Goal: Task Accomplishment & Management: Complete application form

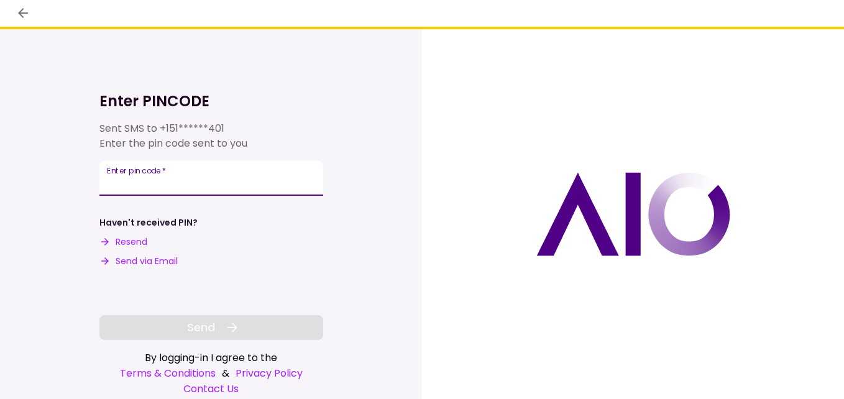
click at [202, 180] on input "Enter pin code   *" at bounding box center [211, 178] width 224 height 35
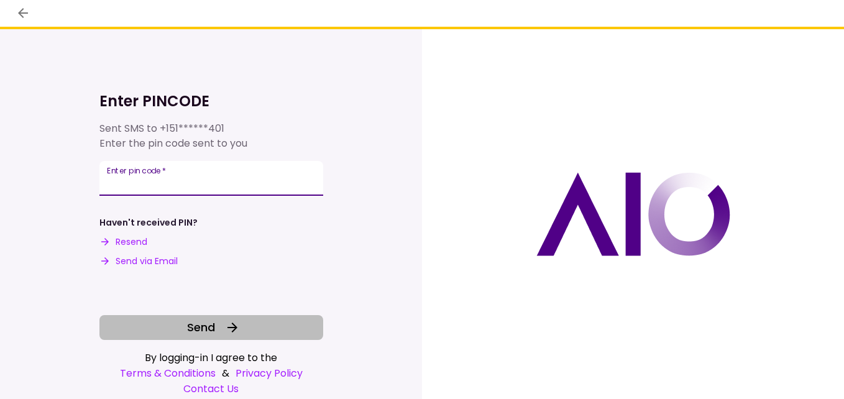
type input "******"
click at [234, 324] on icon at bounding box center [232, 328] width 10 height 10
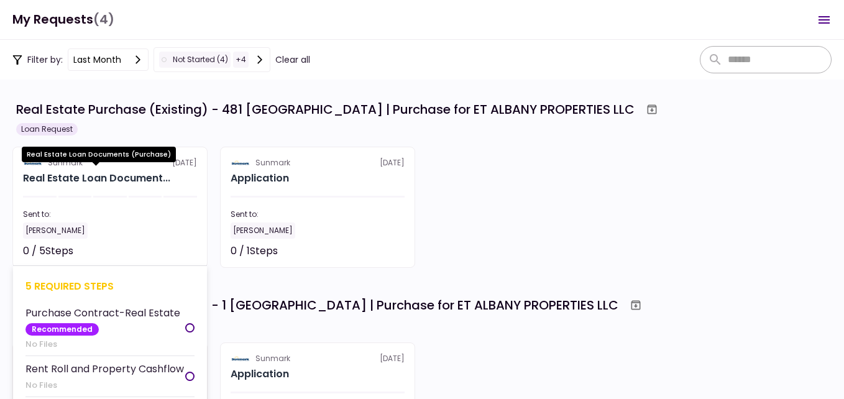
click at [124, 180] on div "Real Estate Loan Document..." at bounding box center [96, 178] width 147 height 15
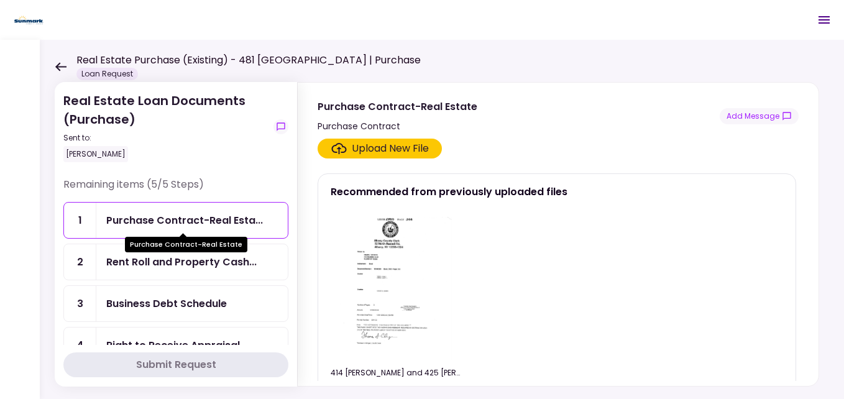
click at [232, 219] on div "Purchase Contract-Real Esta..." at bounding box center [184, 221] width 157 height 16
click at [401, 149] on div "Upload New File" at bounding box center [390, 148] width 77 height 15
click at [0, 0] on input "Upload New File" at bounding box center [0, 0] width 0 height 0
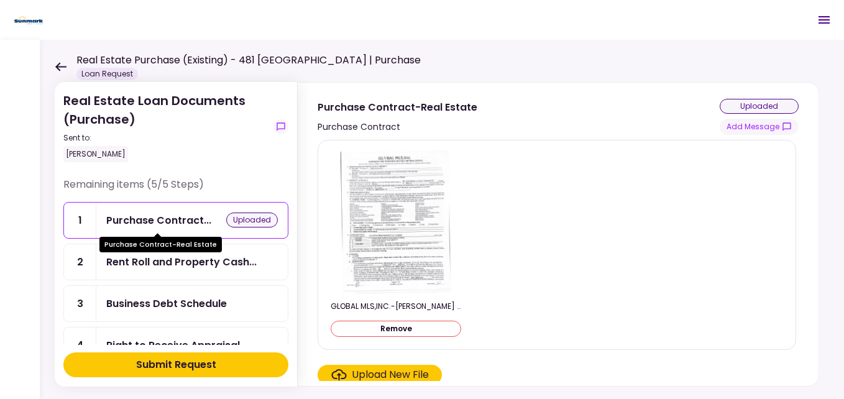
click at [168, 218] on div "Purchase Contract..." at bounding box center [158, 221] width 105 height 16
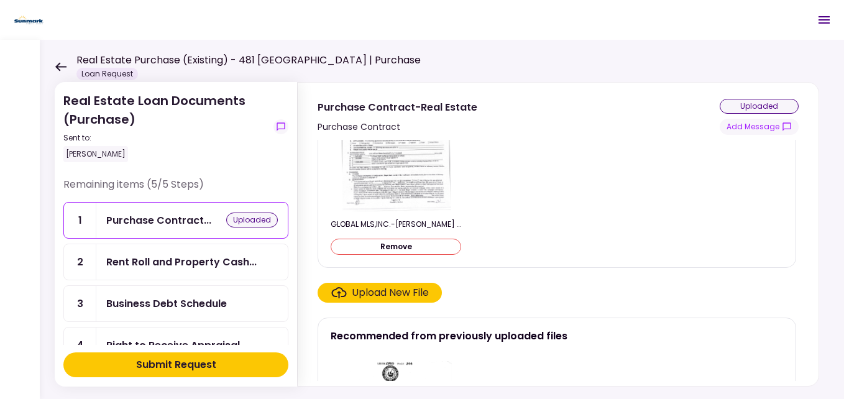
scroll to position [124, 0]
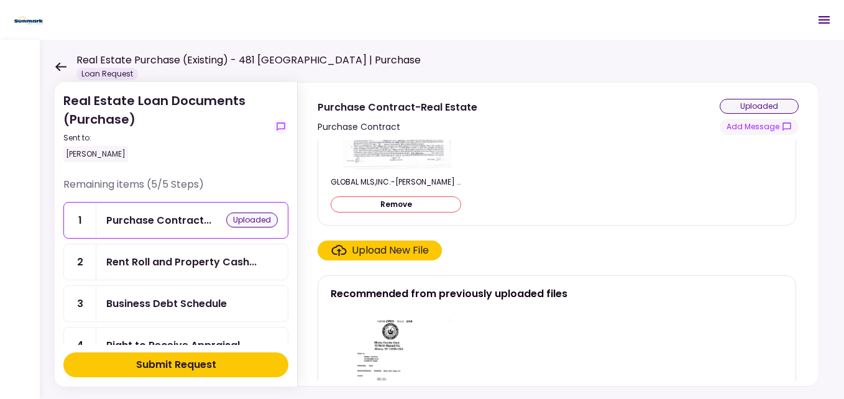
click at [392, 250] on div "Upload New File" at bounding box center [390, 250] width 77 height 15
click at [0, 0] on input "Upload New File" at bounding box center [0, 0] width 0 height 0
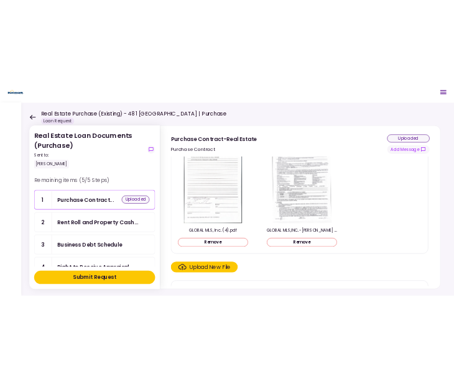
scroll to position [0, 0]
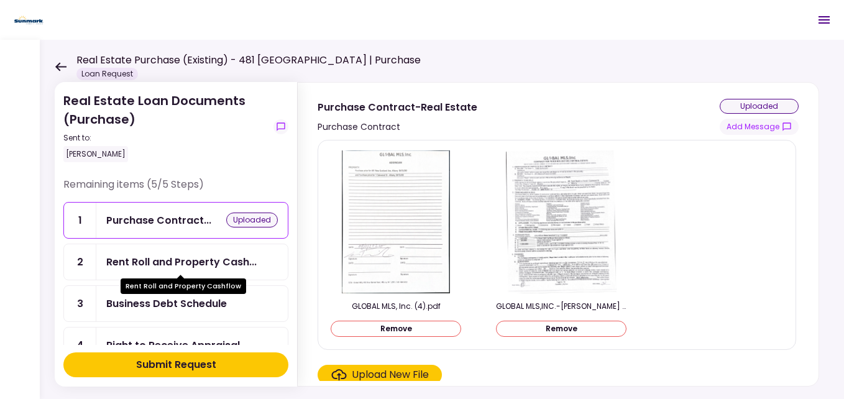
click at [195, 262] on div "Rent Roll and Property Cash..." at bounding box center [181, 262] width 150 height 16
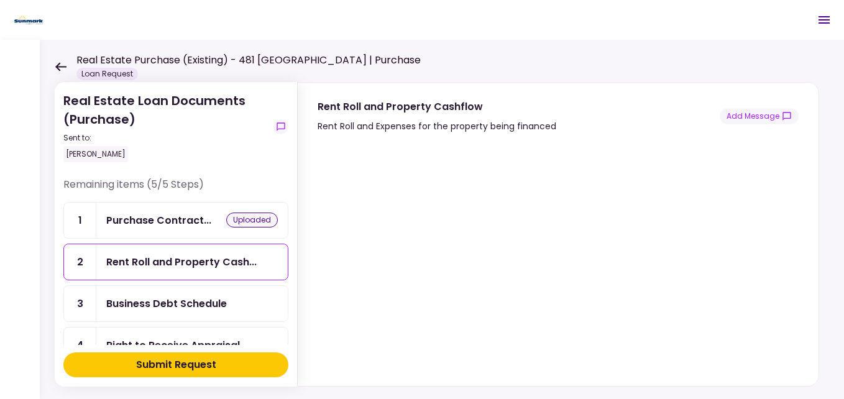
click at [649, 66] on div "Real Estate Loan Documents (Purchase) Sent to: [PERSON_NAME] Remaining items (5…" at bounding box center [442, 219] width 804 height 359
click at [606, 106] on div "Rent Roll and Property Cashflow Rent Roll and Expenses for the property being f…" at bounding box center [558, 116] width 481 height 35
click at [165, 217] on div "Purchase Contract..." at bounding box center [158, 221] width 105 height 16
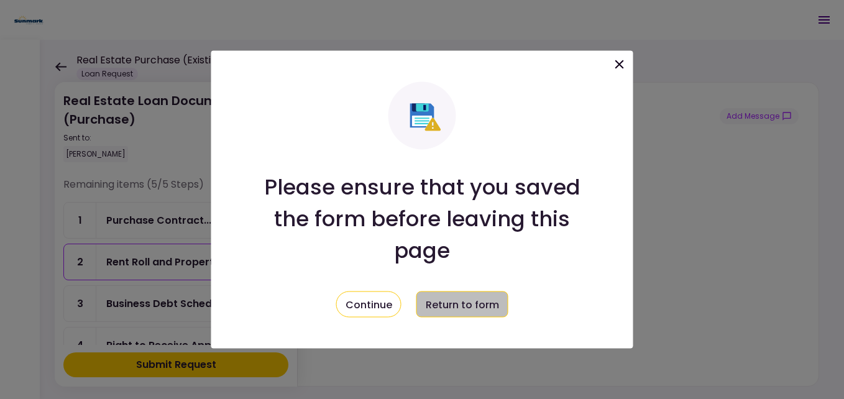
click at [447, 307] on button "Return to form" at bounding box center [462, 304] width 92 height 26
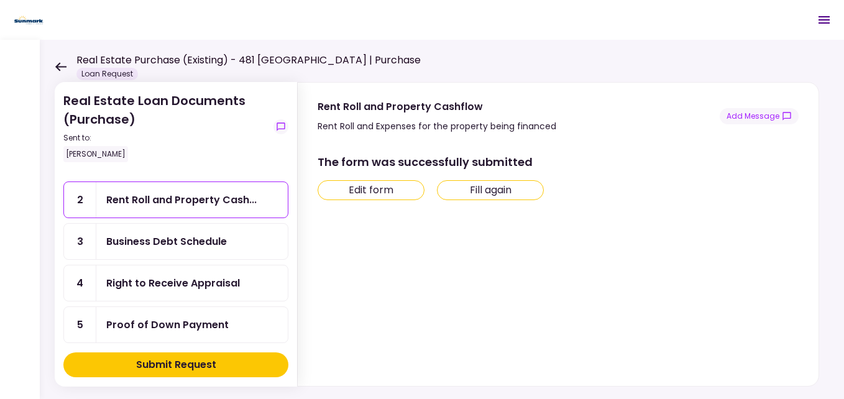
scroll to position [21, 0]
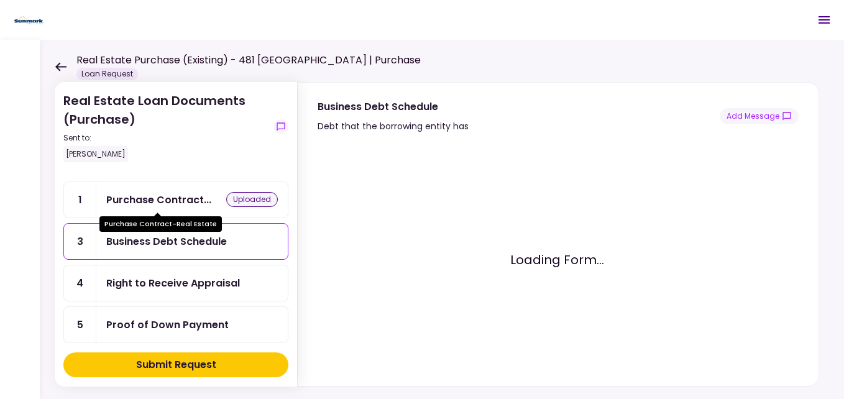
click at [172, 203] on div "Purchase Contract..." at bounding box center [158, 200] width 105 height 16
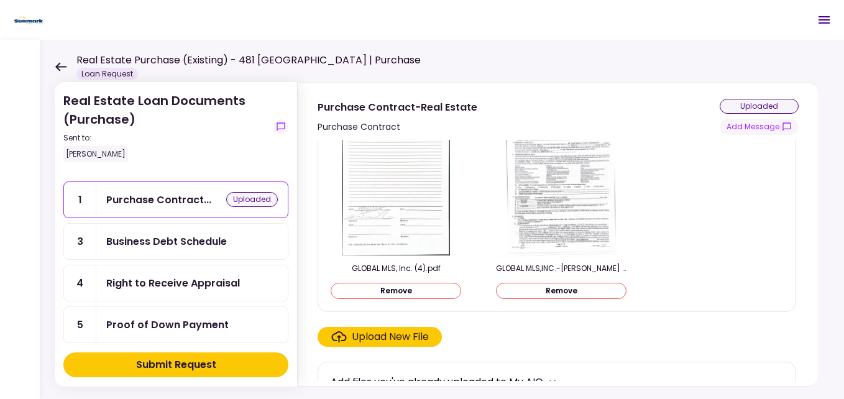
scroll to position [58, 0]
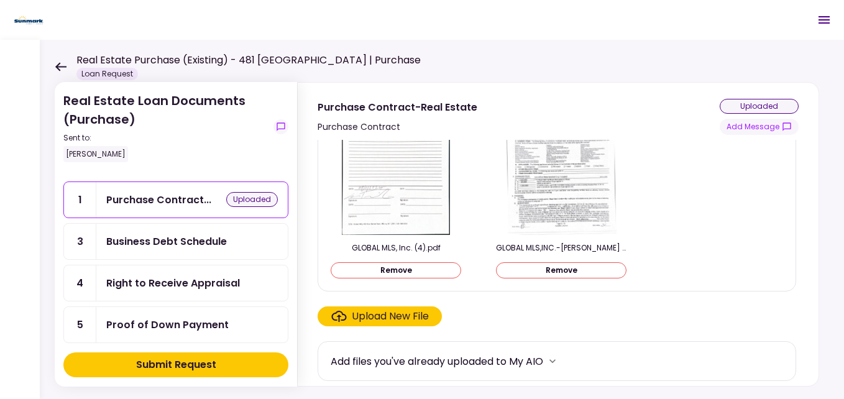
click at [418, 321] on div "Upload New File" at bounding box center [390, 316] width 77 height 15
click at [0, 0] on input "Upload New File" at bounding box center [0, 0] width 0 height 0
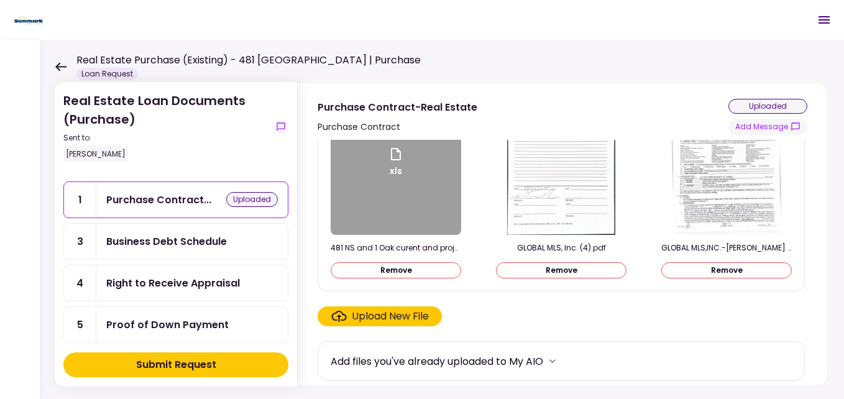
click at [193, 247] on div "Business Debt Schedule" at bounding box center [166, 242] width 121 height 16
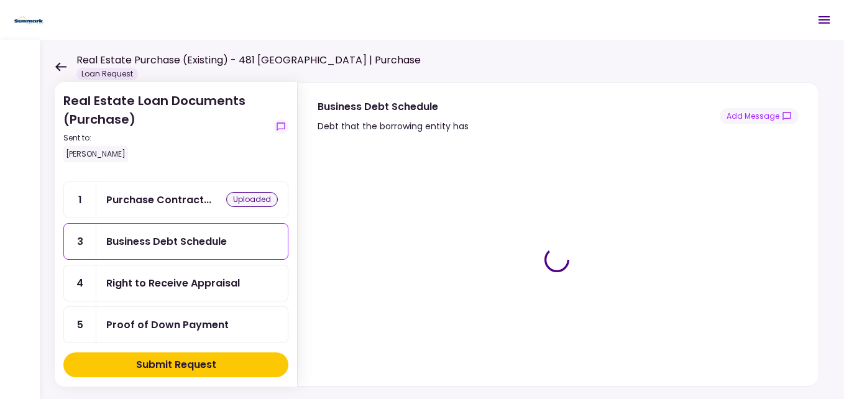
click at [174, 284] on div "Right to Receive Appraisal" at bounding box center [173, 283] width 134 height 16
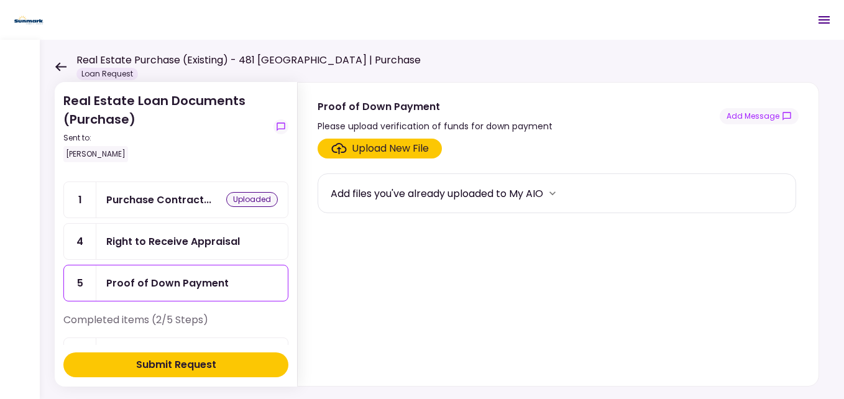
click at [190, 243] on div "Right to Receive Appraisal" at bounding box center [173, 242] width 134 height 16
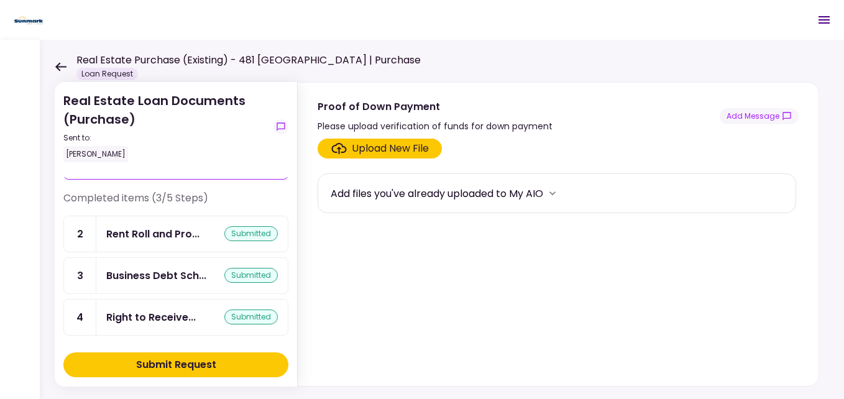
scroll to position [103, 0]
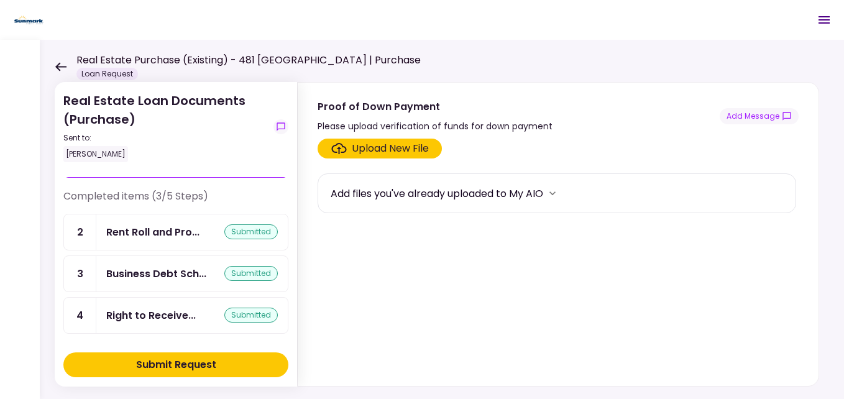
click at [408, 147] on div "Upload New File" at bounding box center [390, 148] width 77 height 15
click at [0, 0] on input "Upload New File" at bounding box center [0, 0] width 0 height 0
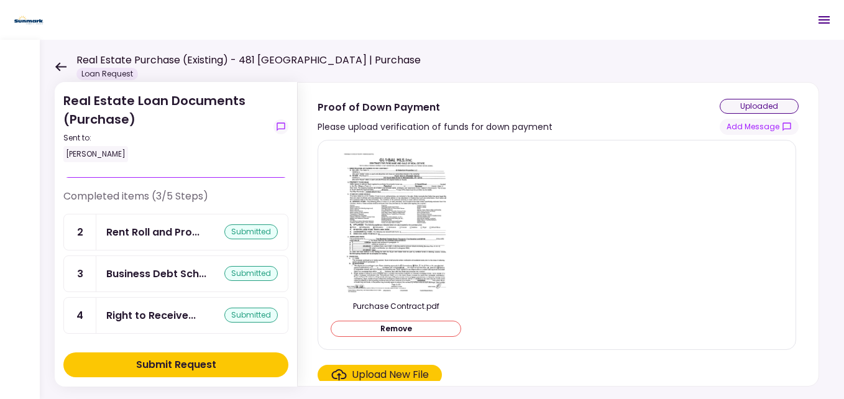
click at [415, 213] on img at bounding box center [396, 221] width 112 height 143
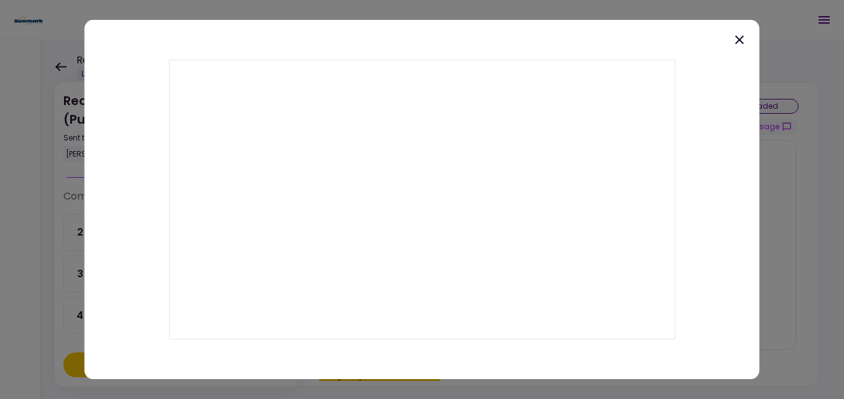
click at [740, 44] on icon at bounding box center [739, 39] width 15 height 15
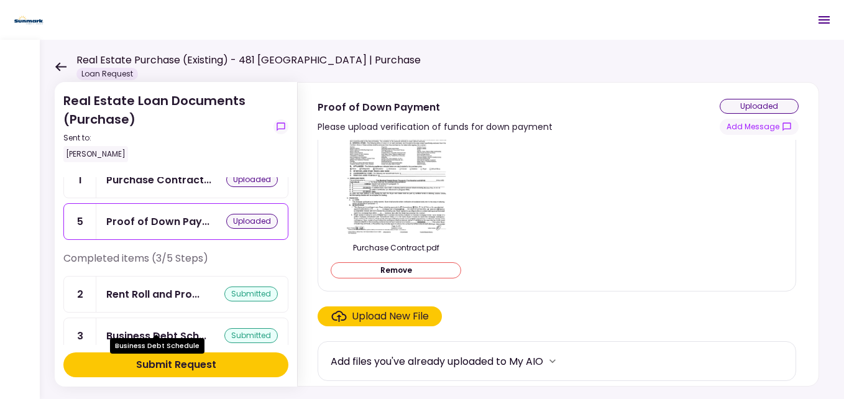
scroll to position [62, 0]
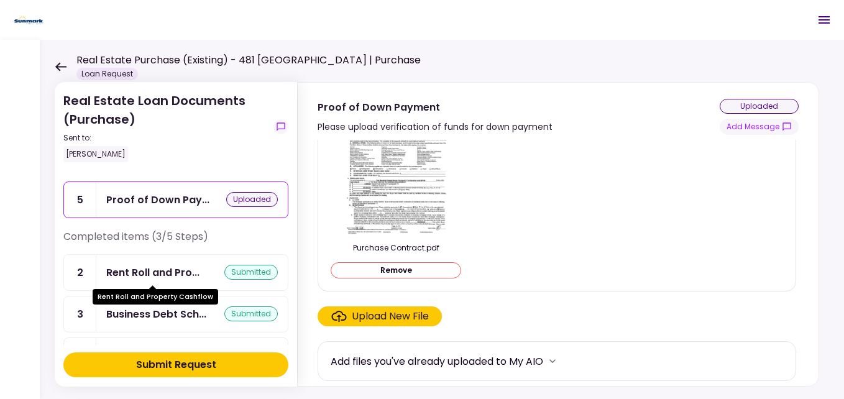
click at [170, 272] on div "Rent Roll and Pro..." at bounding box center [152, 273] width 93 height 16
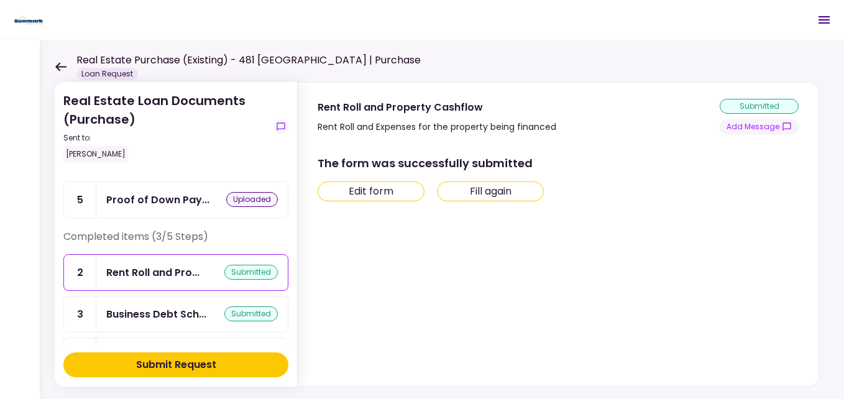
click at [486, 195] on button "Fill again" at bounding box center [490, 191] width 107 height 20
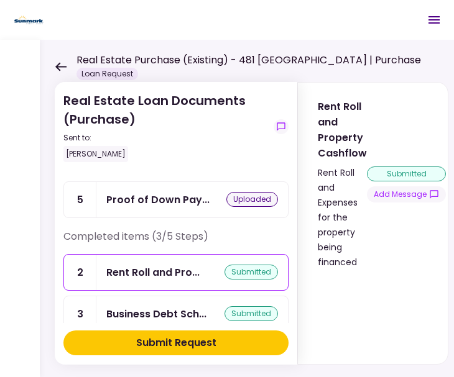
drag, startPoint x: 301, startPoint y: 31, endPoint x: 404, endPoint y: -172, distance: 227.3
click at [404, 0] on html "Real Estate Purchase (Existing) - 481 [GEOGRAPHIC_DATA] | Purchase Loan Request…" at bounding box center [227, 188] width 454 height 377
click at [323, 26] on header "Real Estate Purchase (Existing) - 481 [GEOGRAPHIC_DATA] | Purchase Loan Request…" at bounding box center [227, 20] width 454 height 40
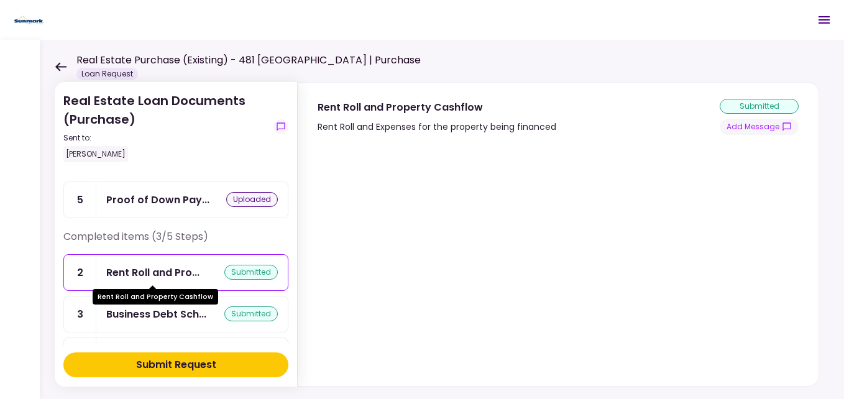
click at [140, 268] on div "Rent Roll and Pro..." at bounding box center [152, 273] width 93 height 16
click at [160, 270] on div "Rent Roll and Pro..." at bounding box center [152, 273] width 93 height 16
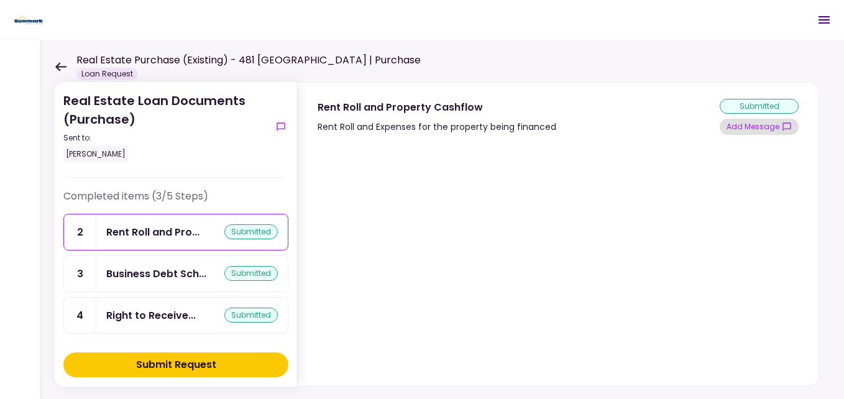
click at [743, 128] on button "Add Message" at bounding box center [759, 127] width 79 height 16
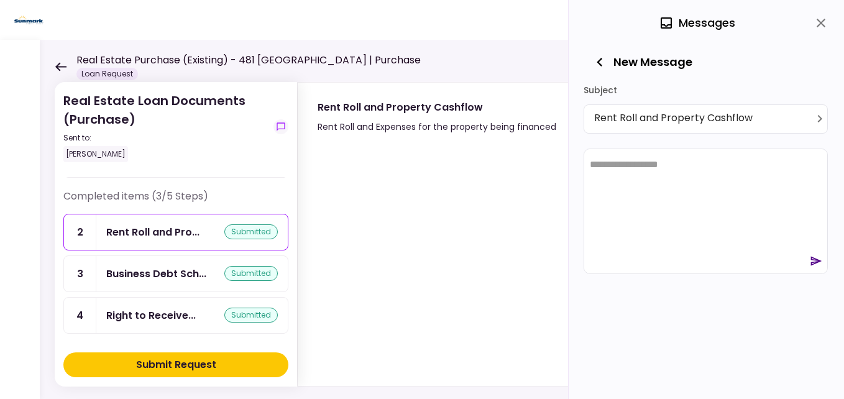
scroll to position [0, 0]
click at [643, 173] on html at bounding box center [705, 164] width 243 height 30
click at [750, 163] on p "**********" at bounding box center [706, 163] width 232 height 11
click at [815, 229] on icon "send" at bounding box center [816, 227] width 11 height 9
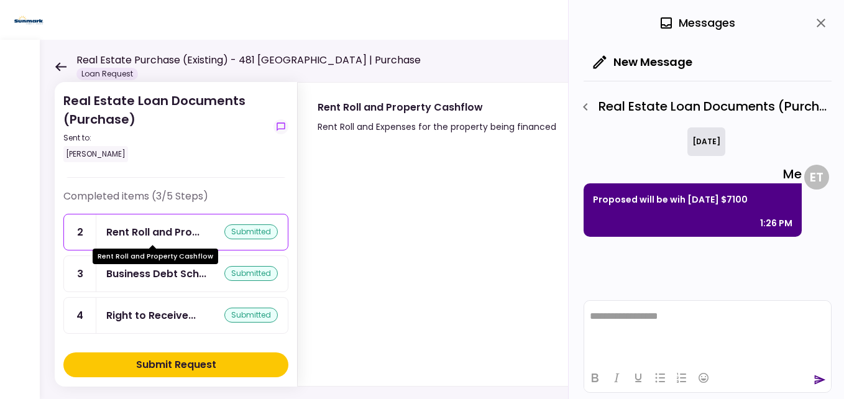
click at [165, 229] on div "Rent Roll and Pro..." at bounding box center [152, 232] width 93 height 16
click at [147, 231] on div "Rent Roll and Pro..." at bounding box center [152, 232] width 93 height 16
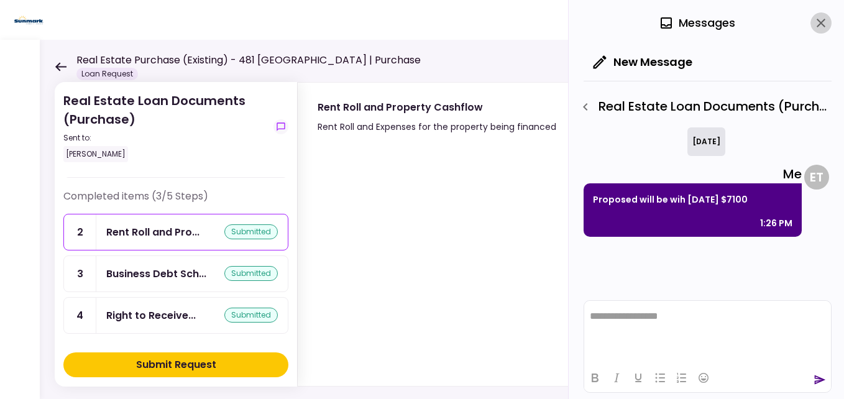
click at [825, 28] on icon "close" at bounding box center [820, 23] width 15 height 15
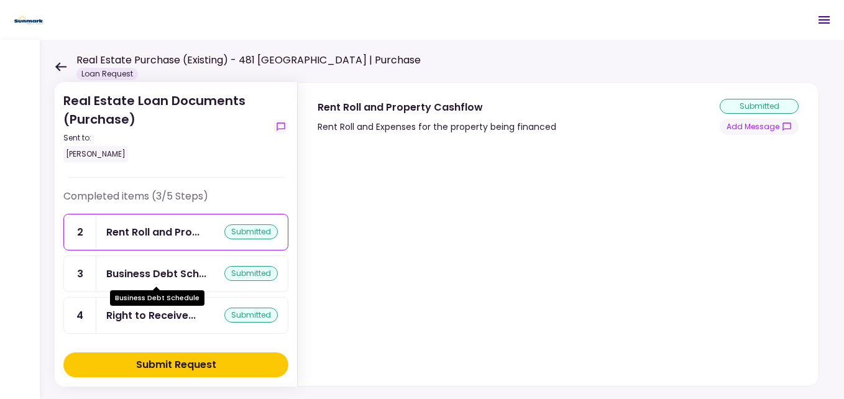
click at [131, 270] on div "Business Debt Sch..." at bounding box center [156, 274] width 100 height 16
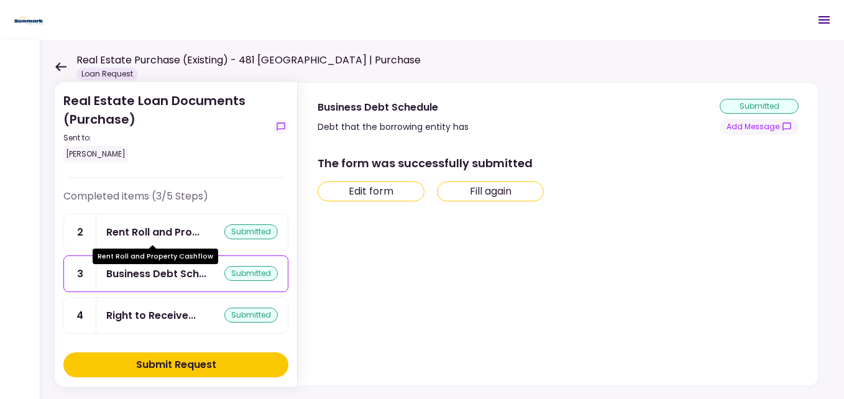
click at [155, 234] on div "Rent Roll and Pro..." at bounding box center [152, 232] width 93 height 16
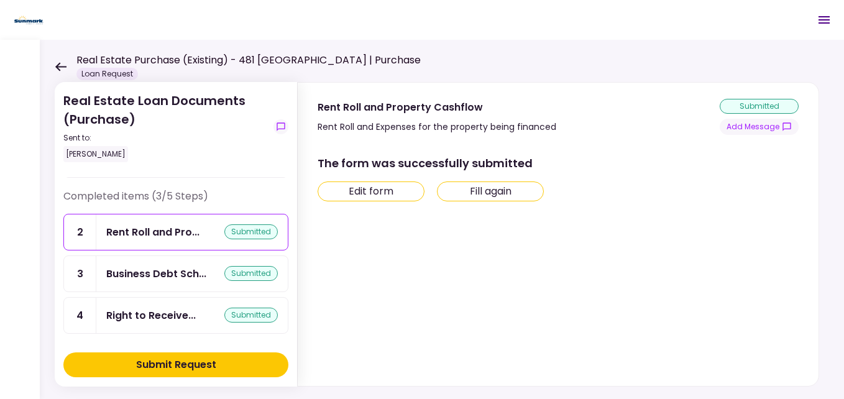
click at [367, 193] on button "Edit form" at bounding box center [371, 191] width 107 height 20
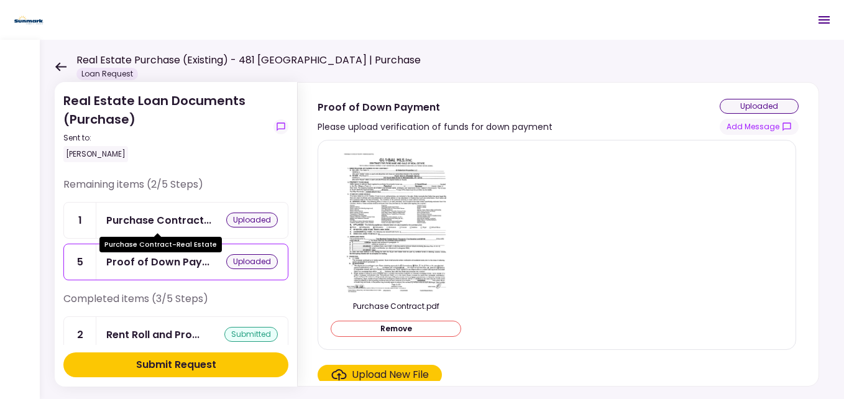
click at [163, 223] on div "Purchase Contract..." at bounding box center [158, 221] width 105 height 16
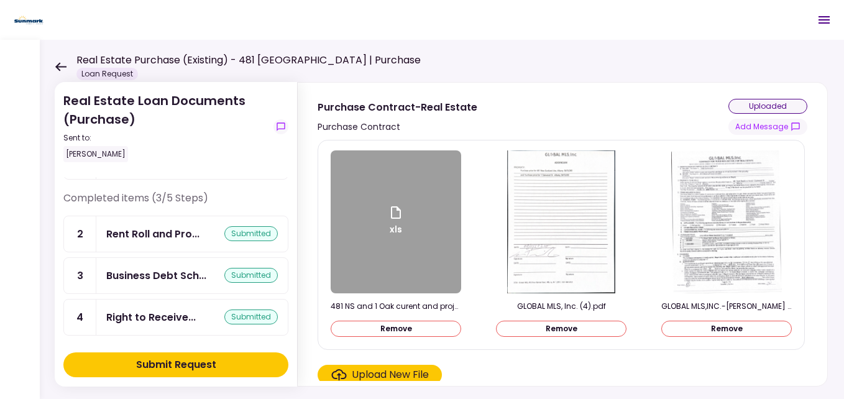
scroll to position [103, 0]
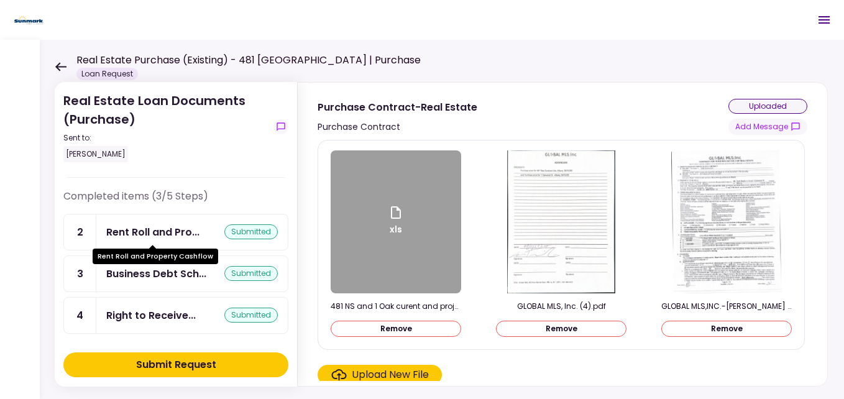
click at [152, 232] on div "Rent Roll and Pro..." at bounding box center [152, 232] width 93 height 16
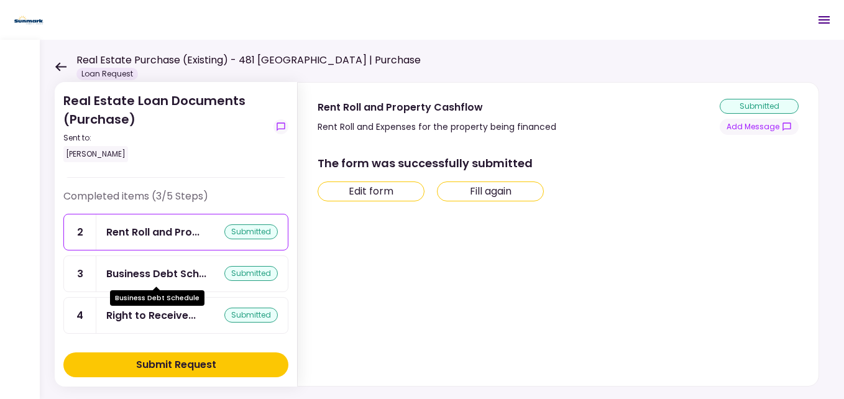
click at [160, 273] on div "Business Debt Sch..." at bounding box center [156, 274] width 100 height 16
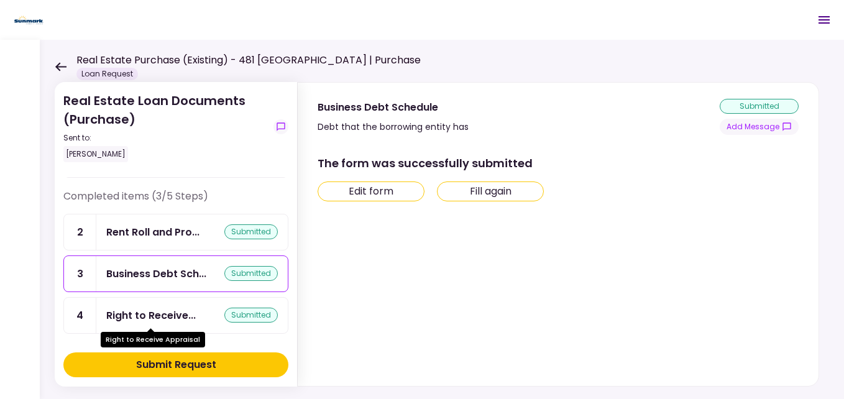
click at [158, 310] on div "Right to Receive..." at bounding box center [150, 316] width 89 height 16
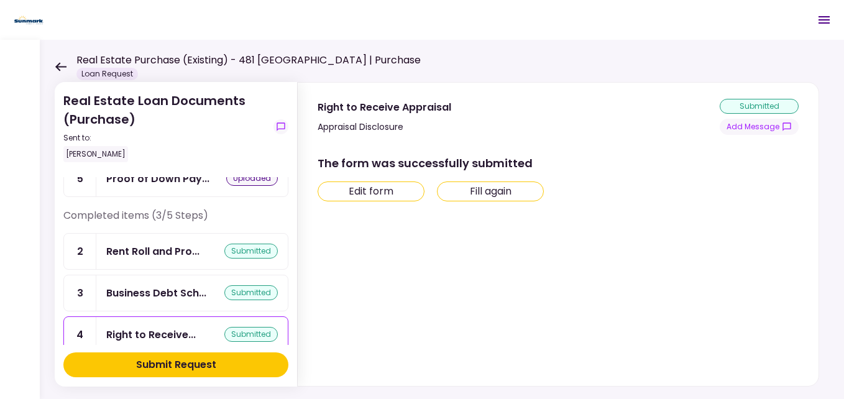
scroll to position [103, 0]
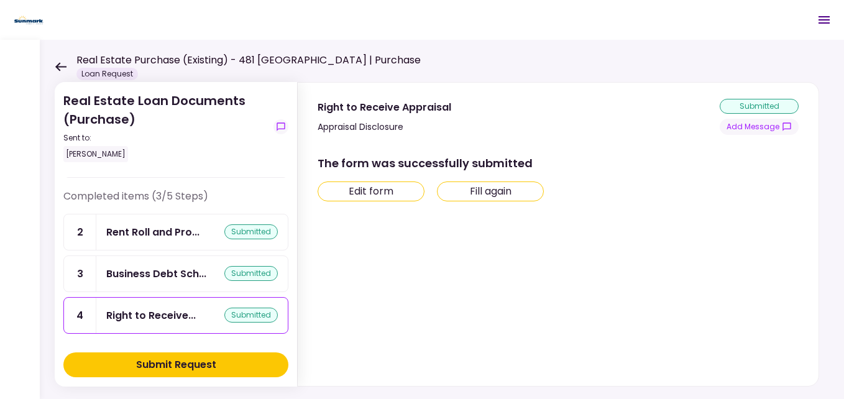
click at [204, 369] on div "Submit Request" at bounding box center [176, 364] width 80 height 15
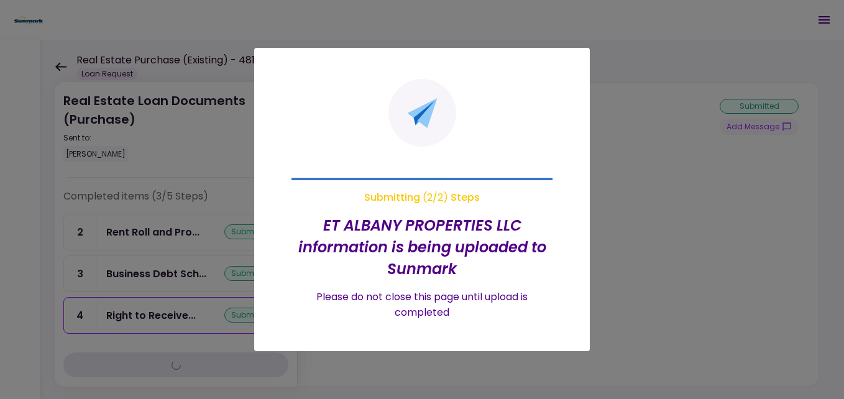
scroll to position [0, 0]
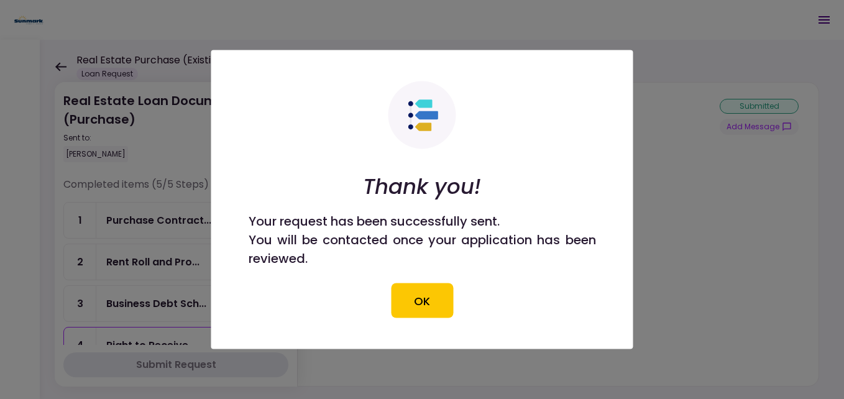
click at [427, 300] on button "OK" at bounding box center [422, 300] width 62 height 35
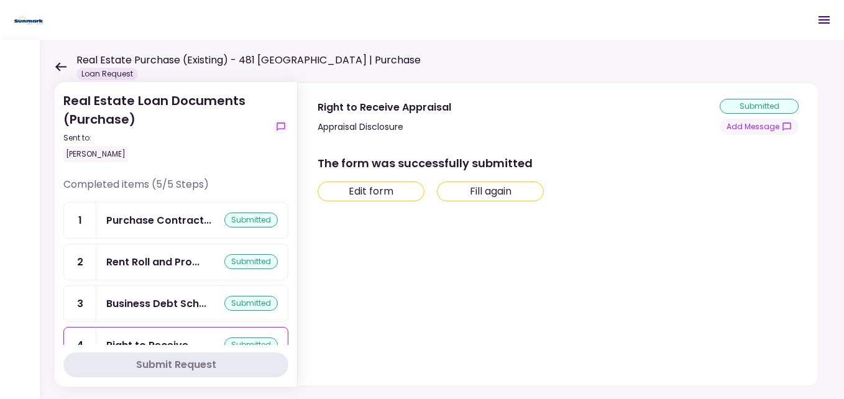
click at [63, 64] on icon at bounding box center [61, 66] width 12 height 9
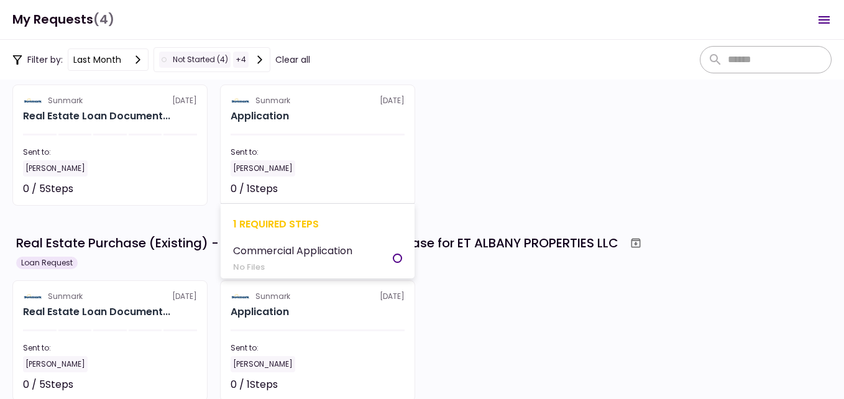
scroll to position [51, 0]
click at [403, 262] on div "1 required steps Commercial Application No Files" at bounding box center [318, 240] width 194 height 75
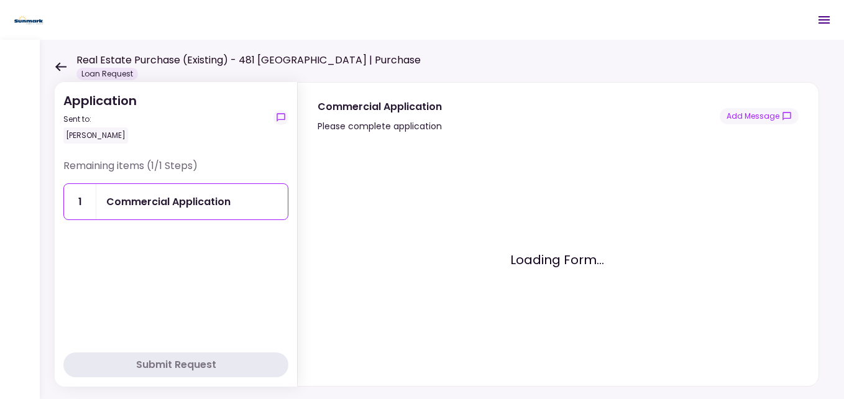
click at [227, 206] on div "Commercial Application" at bounding box center [168, 202] width 124 height 16
click at [554, 111] on div "Commercial Application Please complete application Add Message" at bounding box center [558, 116] width 481 height 35
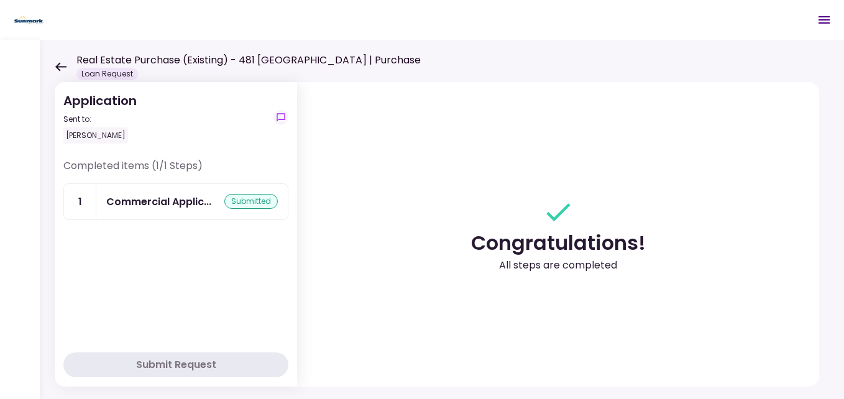
click at [62, 64] on icon at bounding box center [61, 66] width 12 height 9
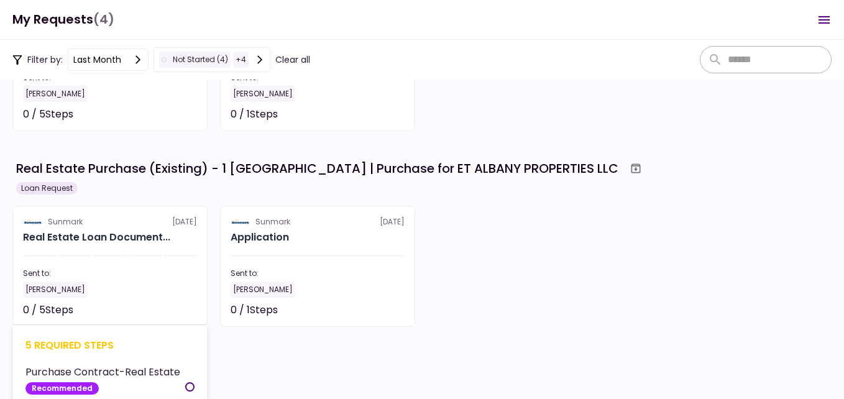
scroll to position [234, 0]
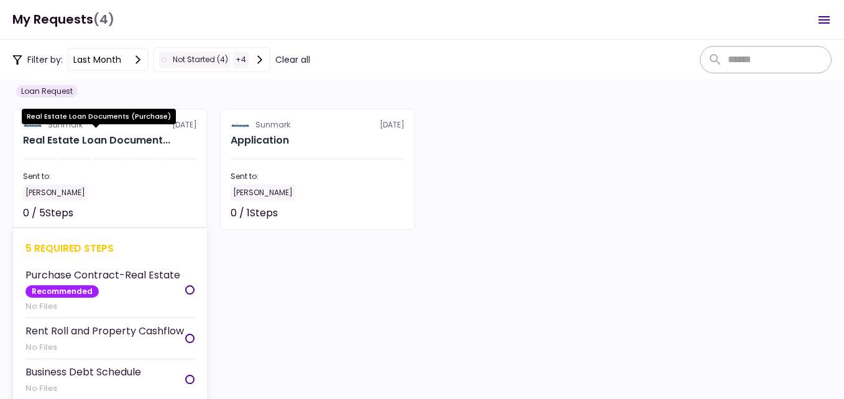
click at [103, 138] on div "Real Estate Loan Document..." at bounding box center [96, 140] width 147 height 15
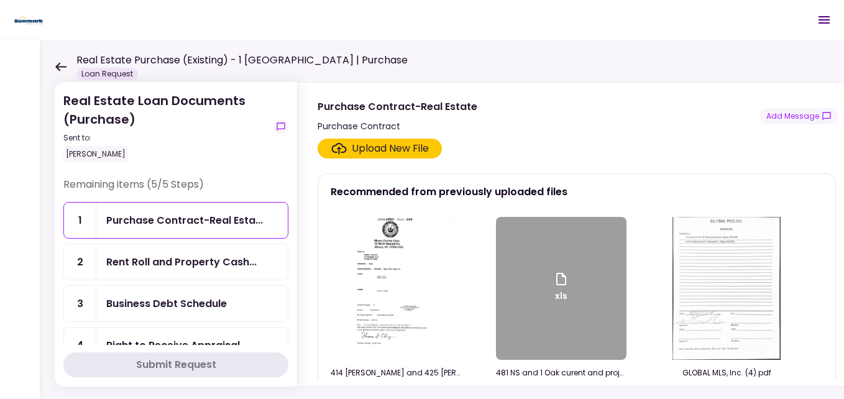
click at [362, 278] on img at bounding box center [396, 288] width 112 height 143
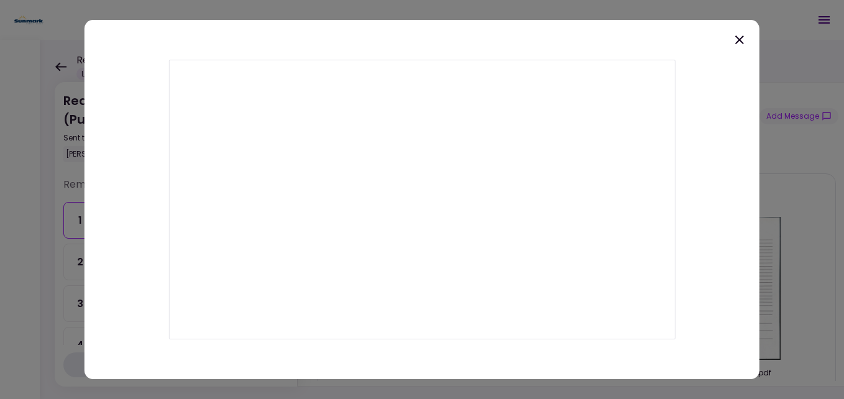
click at [739, 44] on icon at bounding box center [739, 39] width 15 height 15
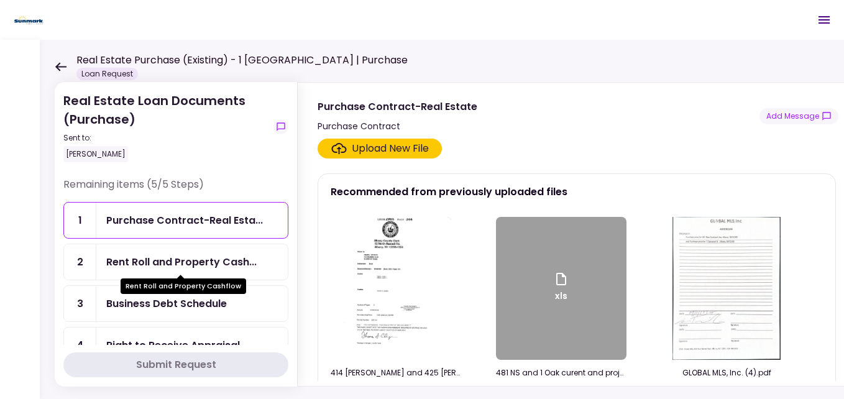
click at [167, 264] on div "Rent Roll and Property Cash..." at bounding box center [181, 262] width 150 height 16
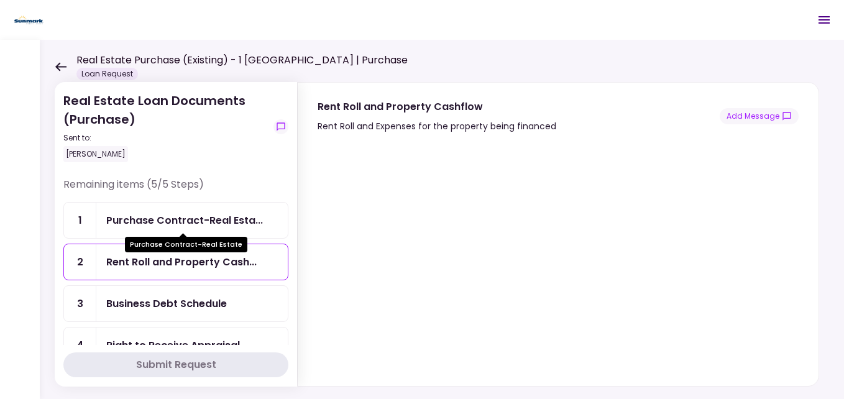
click at [166, 218] on div "Purchase Contract-Real Esta..." at bounding box center [184, 221] width 157 height 16
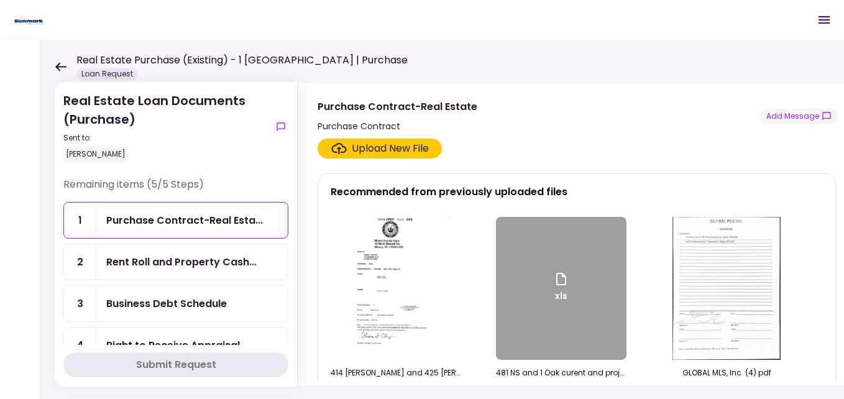
scroll to position [62, 0]
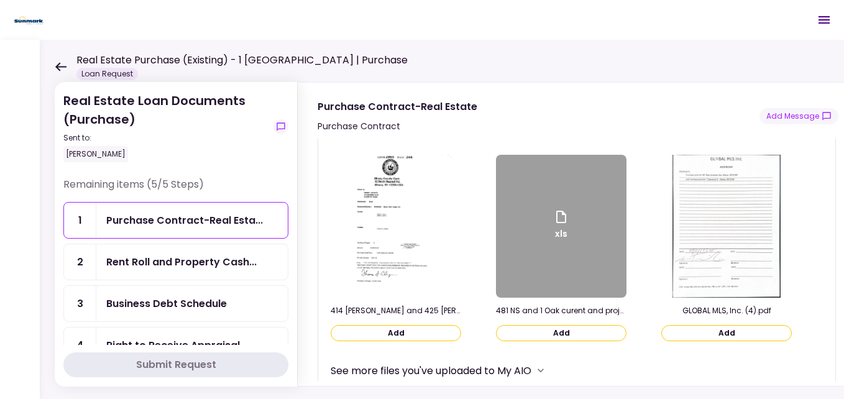
click at [564, 242] on div "xls" at bounding box center [561, 226] width 15 height 34
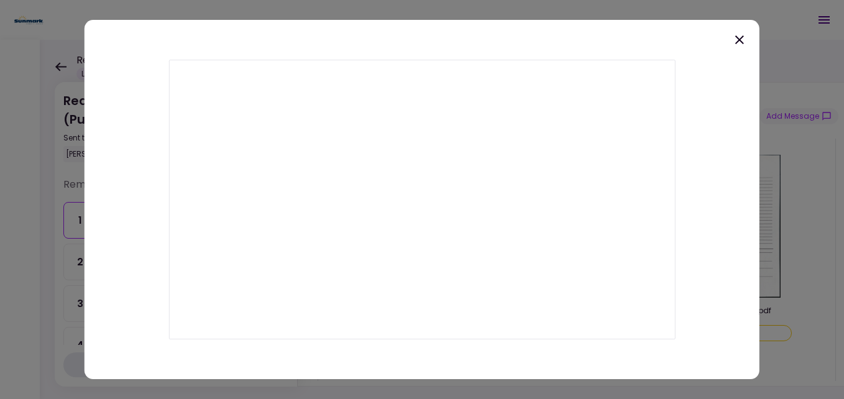
click at [738, 40] on icon at bounding box center [739, 39] width 15 height 15
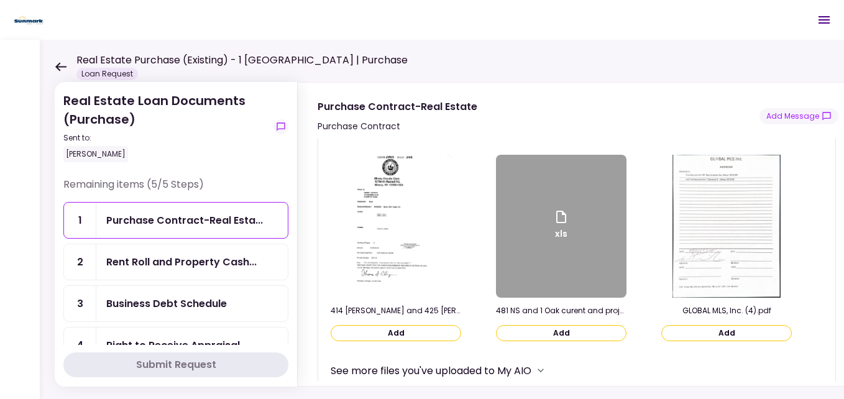
click at [731, 229] on img at bounding box center [726, 226] width 108 height 143
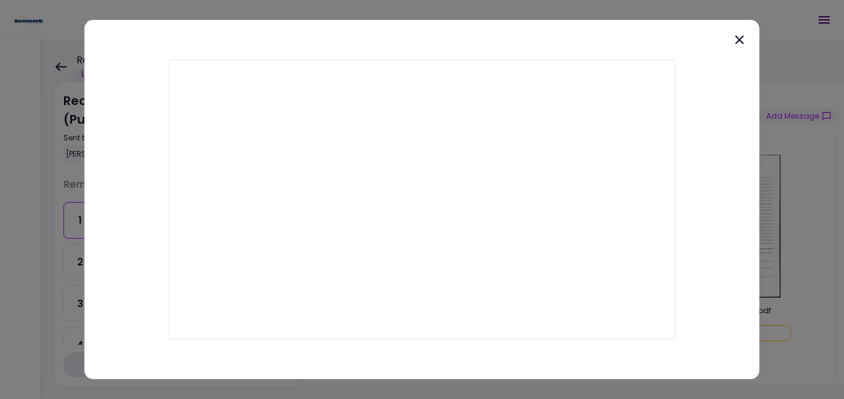
click at [735, 45] on icon at bounding box center [739, 39] width 15 height 15
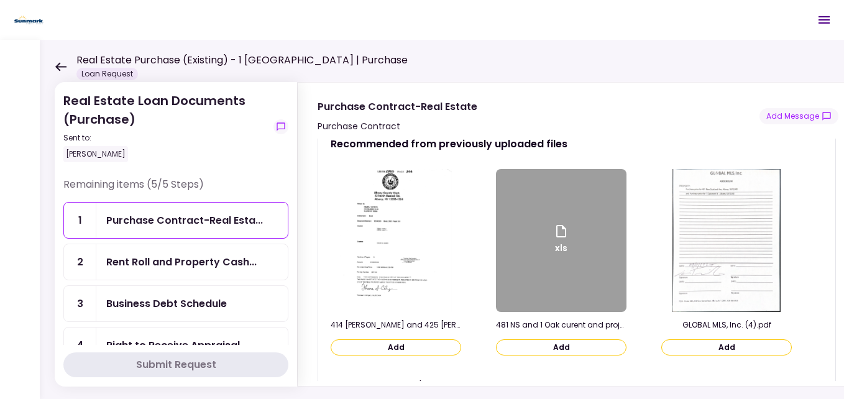
scroll to position [75, 0]
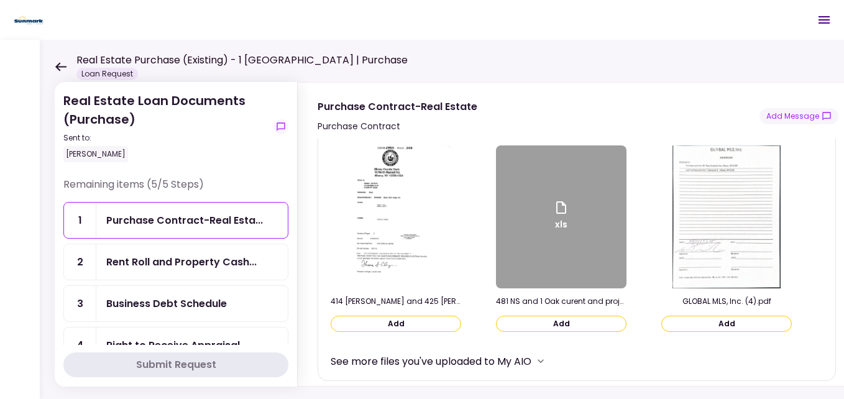
click at [545, 359] on icon "more" at bounding box center [540, 361] width 12 height 12
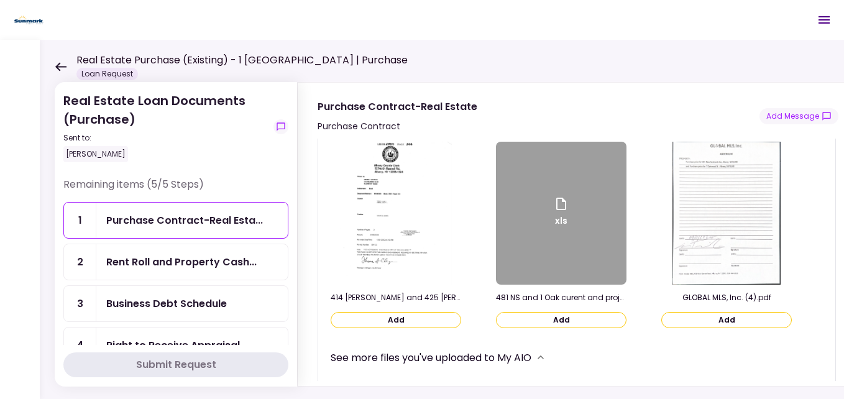
click at [63, 67] on icon at bounding box center [60, 66] width 11 height 9
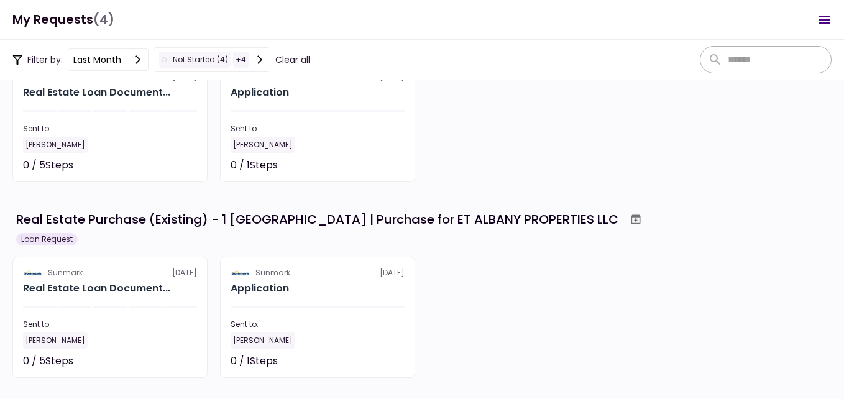
scroll to position [109, 0]
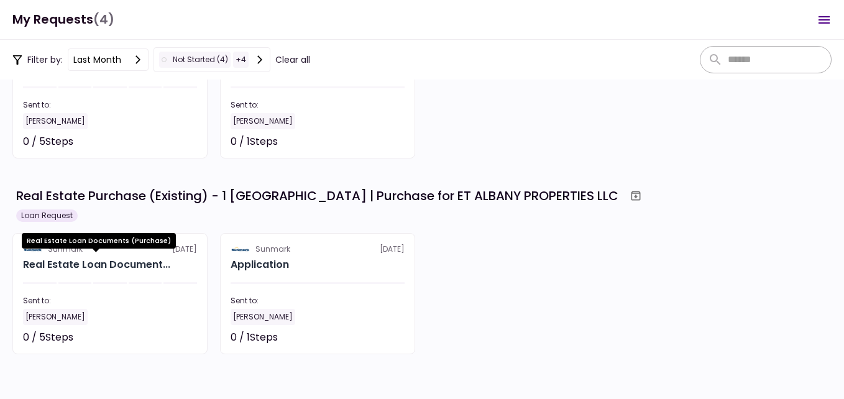
click at [134, 267] on div "Real Estate Loan Document..." at bounding box center [96, 264] width 147 height 15
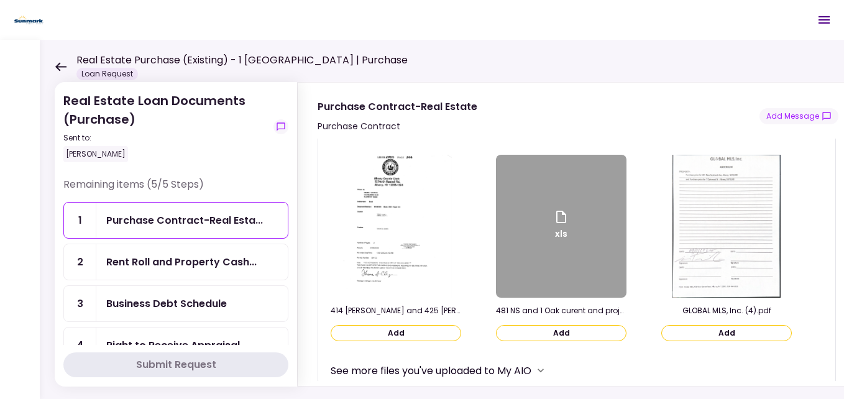
scroll to position [75, 0]
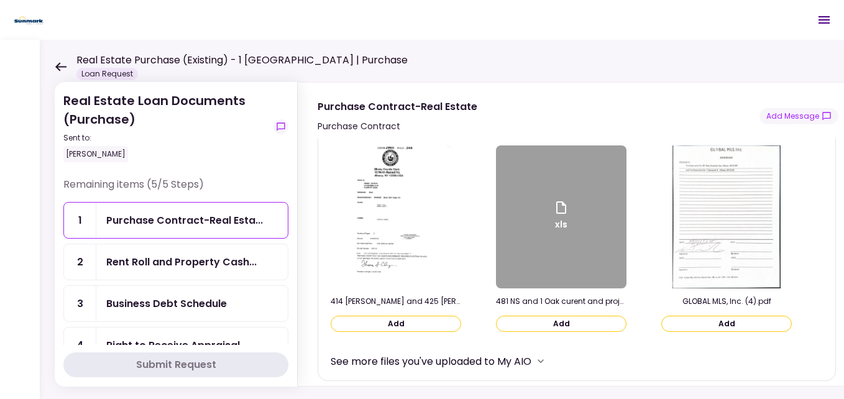
click at [400, 321] on button "Add" at bounding box center [396, 324] width 131 height 16
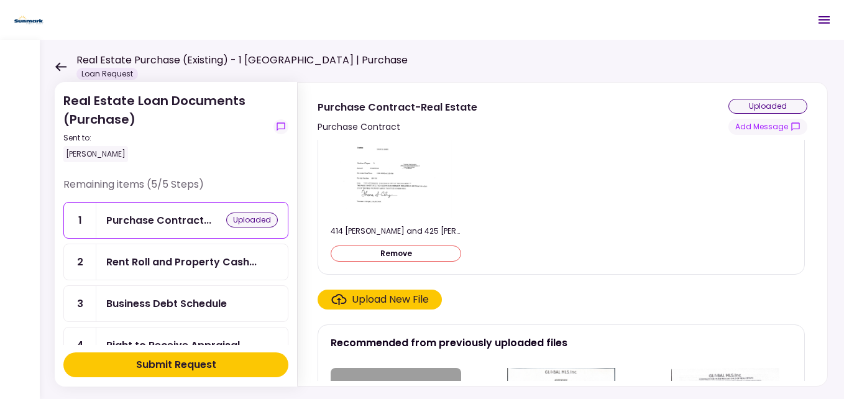
scroll to position [298, 0]
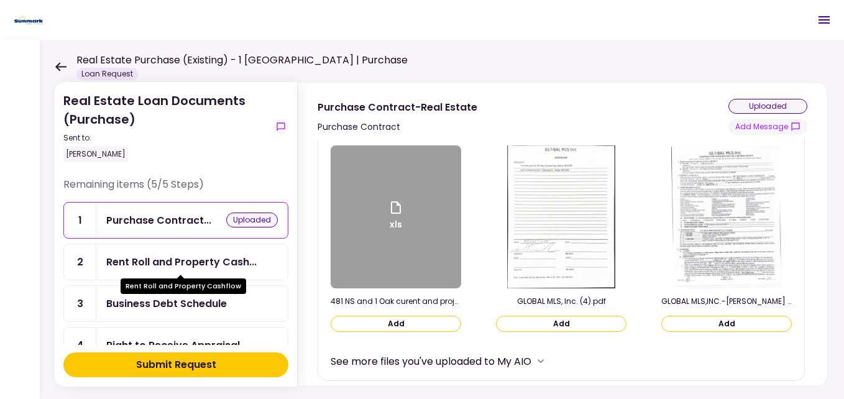
click at [164, 268] on div "Rent Roll and Property Cash..." at bounding box center [181, 262] width 150 height 16
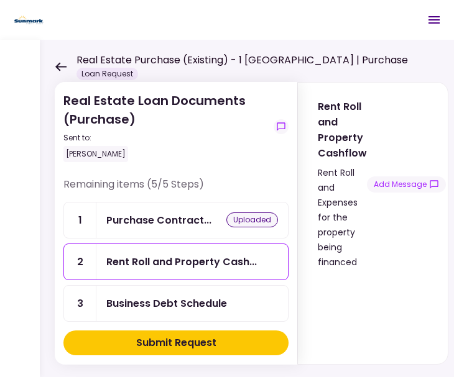
click at [222, 29] on header "Real Estate Purchase (Existing) - 1 [GEOGRAPHIC_DATA] | Purchase Loan Request 0…" at bounding box center [227, 20] width 454 height 40
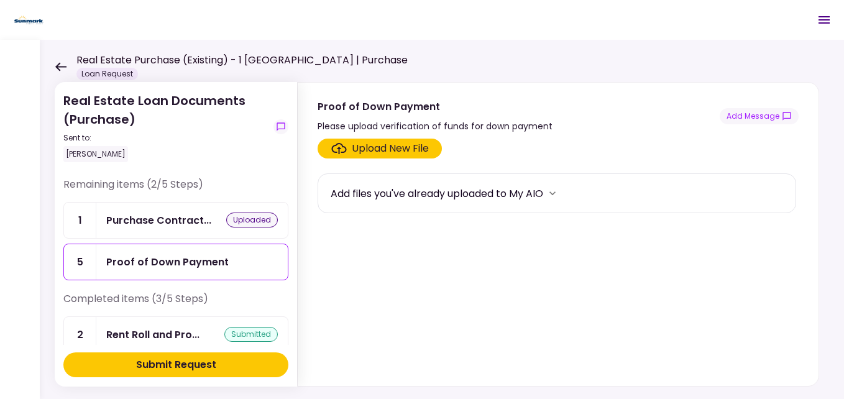
click at [405, 149] on div "Upload New File" at bounding box center [390, 148] width 77 height 15
click at [0, 0] on input "Upload New File" at bounding box center [0, 0] width 0 height 0
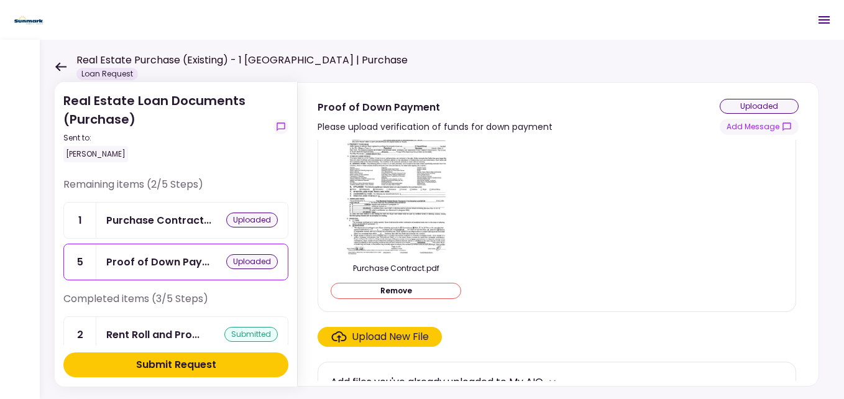
scroll to position [58, 0]
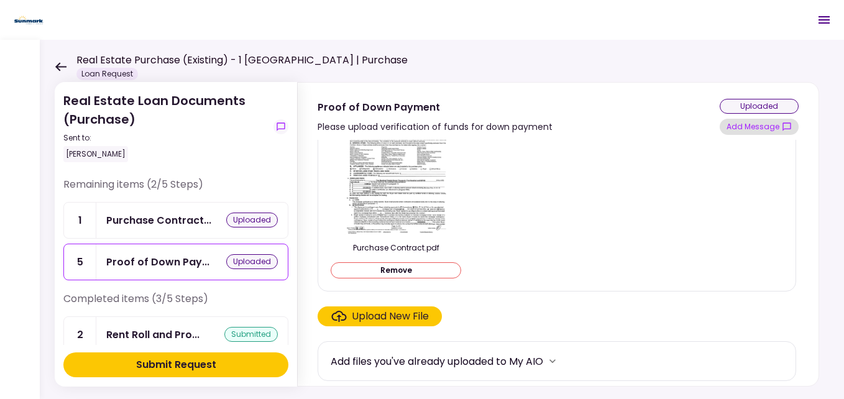
click at [751, 128] on button "Add Message" at bounding box center [759, 127] width 79 height 16
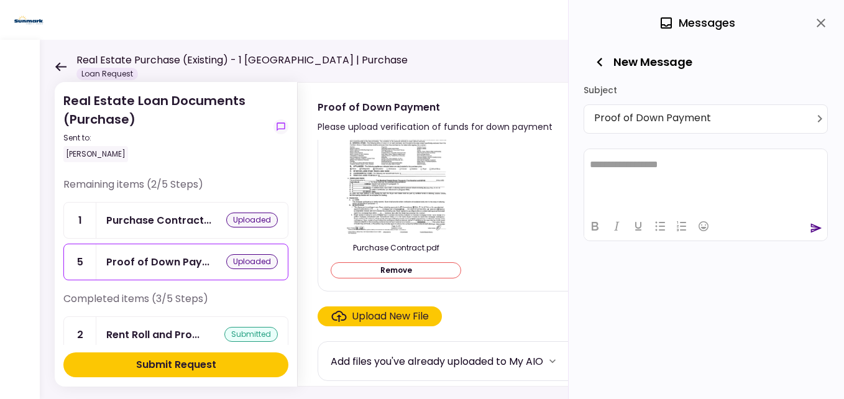
scroll to position [0, 0]
click at [662, 175] on html at bounding box center [705, 164] width 243 height 30
click at [812, 225] on icon "send" at bounding box center [816, 228] width 12 height 12
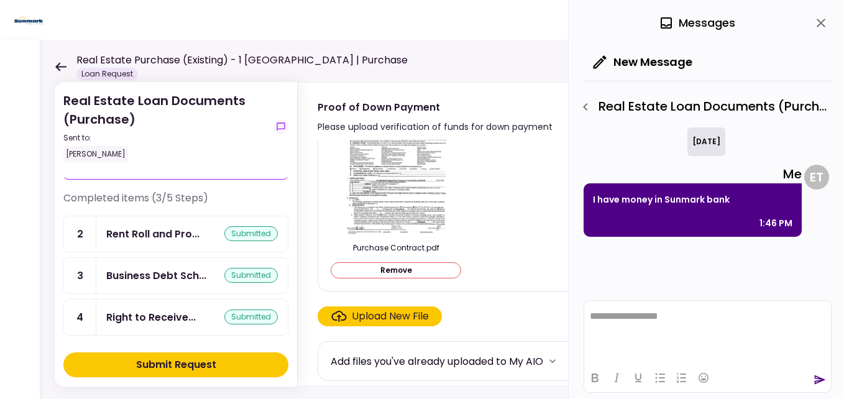
scroll to position [103, 0]
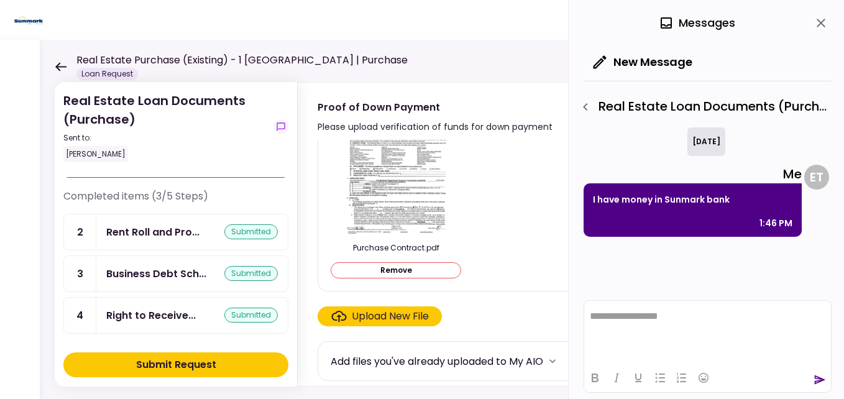
click at [206, 369] on div "Submit Request" at bounding box center [176, 364] width 80 height 15
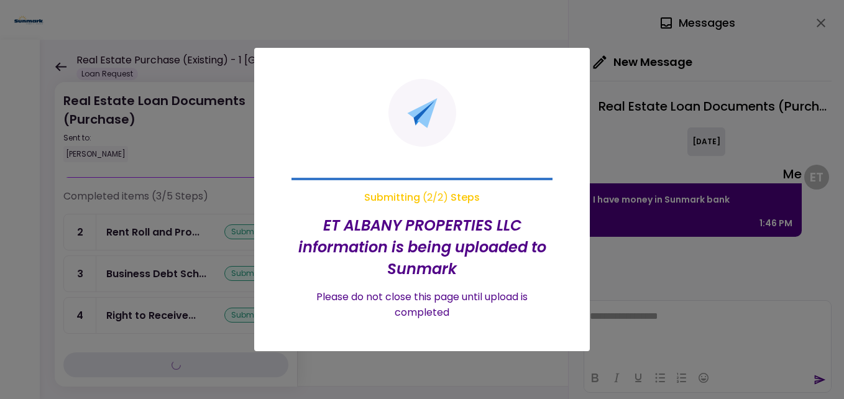
scroll to position [0, 0]
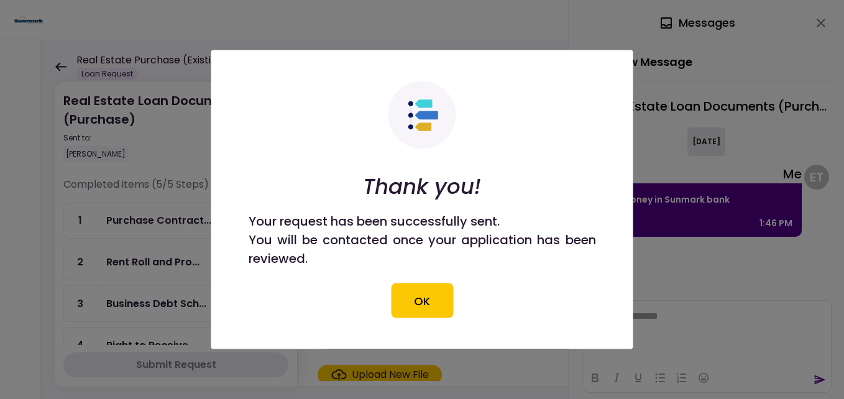
click at [433, 309] on button "OK" at bounding box center [422, 300] width 62 height 35
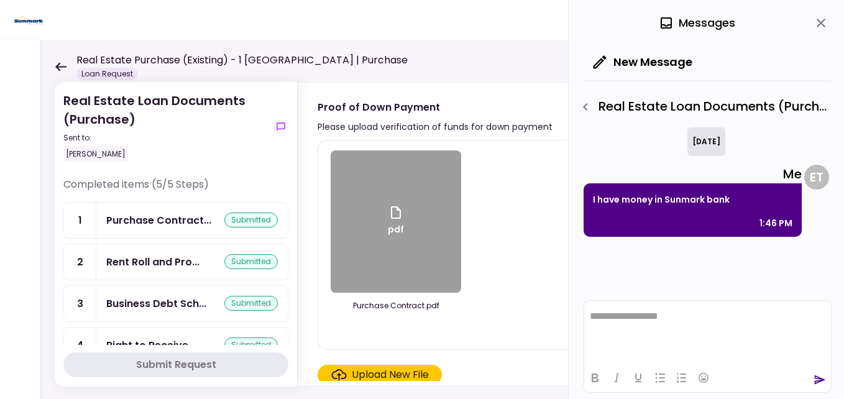
click at [421, 301] on div "Purchase Contract.pdf" at bounding box center [396, 305] width 131 height 11
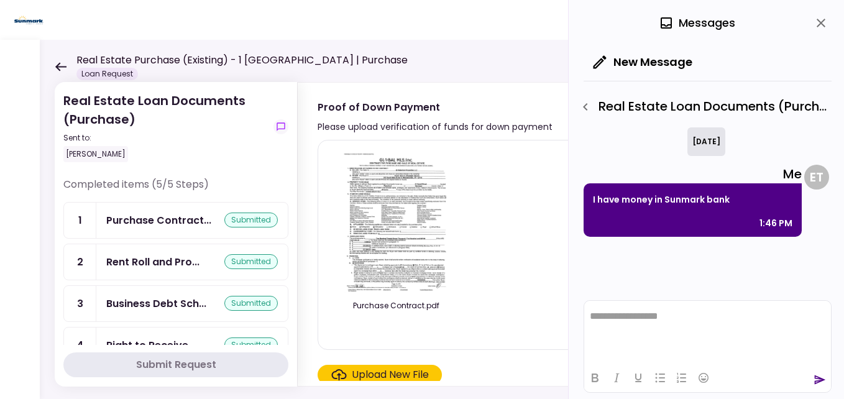
click at [57, 63] on icon at bounding box center [61, 66] width 12 height 9
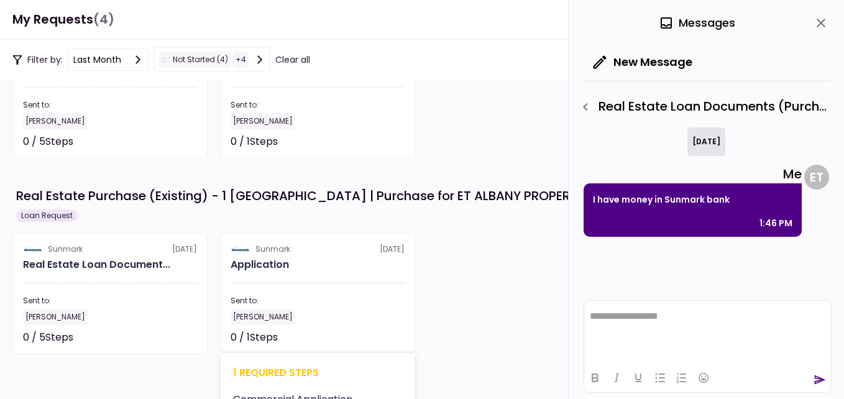
scroll to position [137, 0]
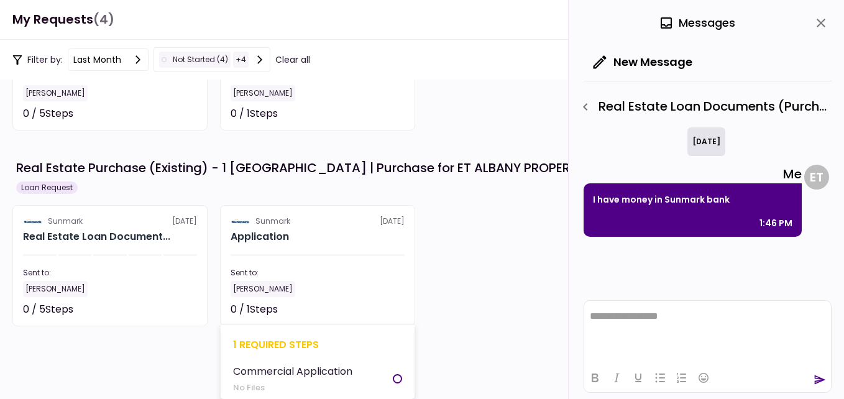
click at [327, 370] on div "Commercial Application" at bounding box center [292, 372] width 119 height 16
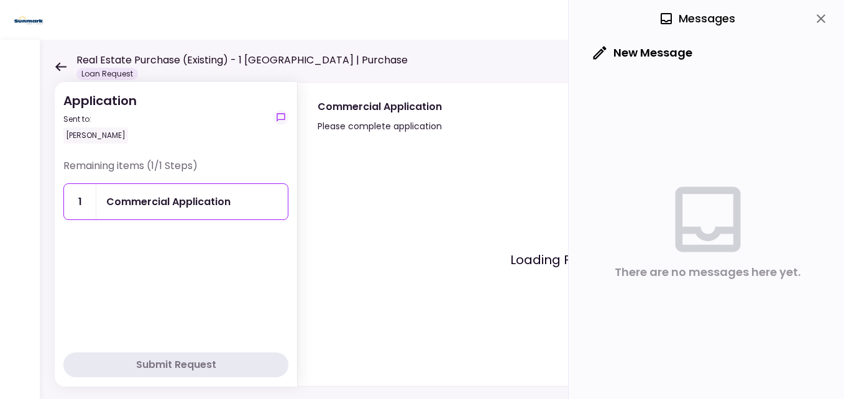
click at [214, 205] on div "Commercial Application" at bounding box center [168, 202] width 124 height 16
click at [820, 20] on icon "close" at bounding box center [821, 18] width 9 height 9
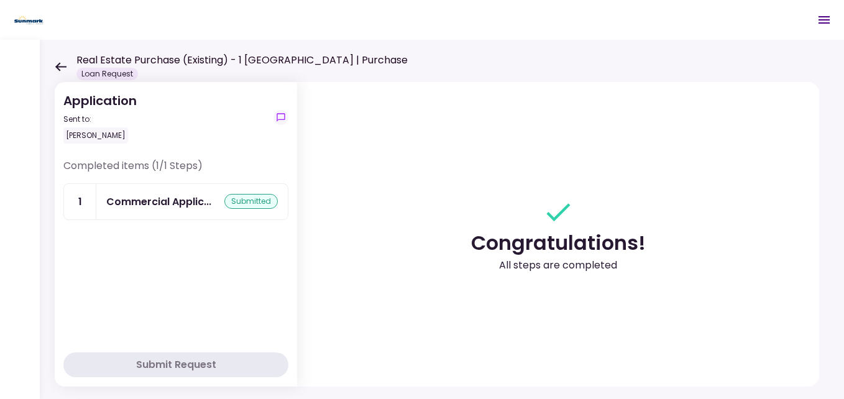
click at [61, 68] on icon at bounding box center [61, 66] width 12 height 9
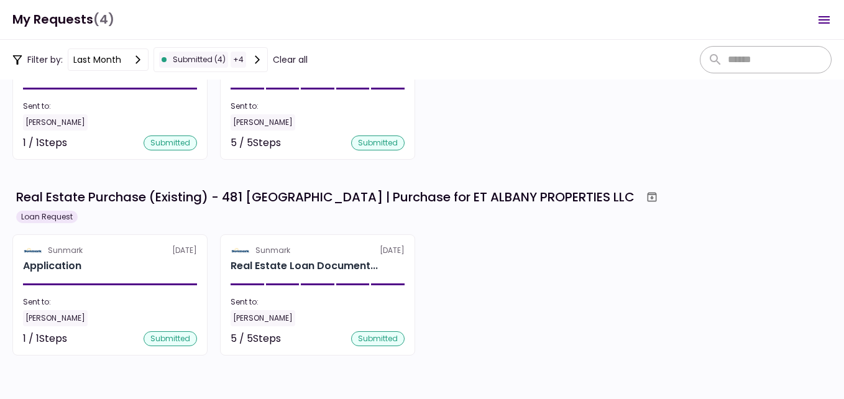
scroll to position [109, 0]
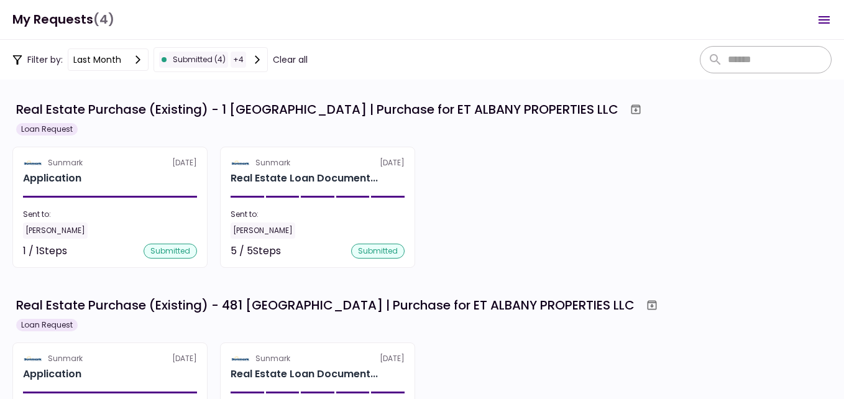
click at [135, 57] on icon at bounding box center [138, 60] width 10 height 10
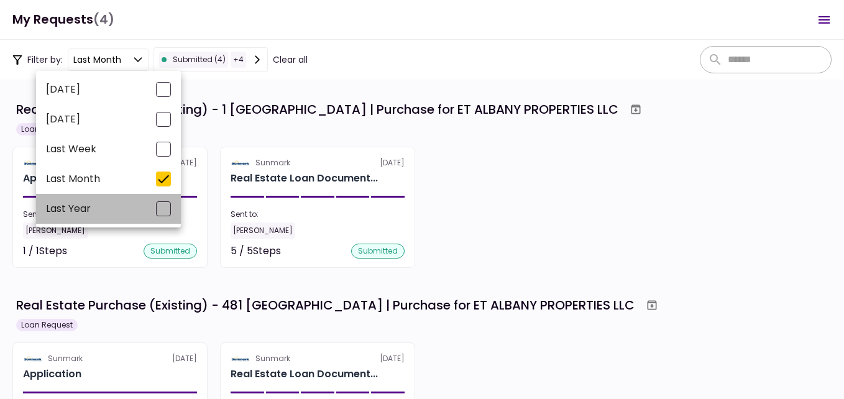
click at [168, 208] on div at bounding box center [163, 208] width 15 height 15
